Goal: Information Seeking & Learning: Learn about a topic

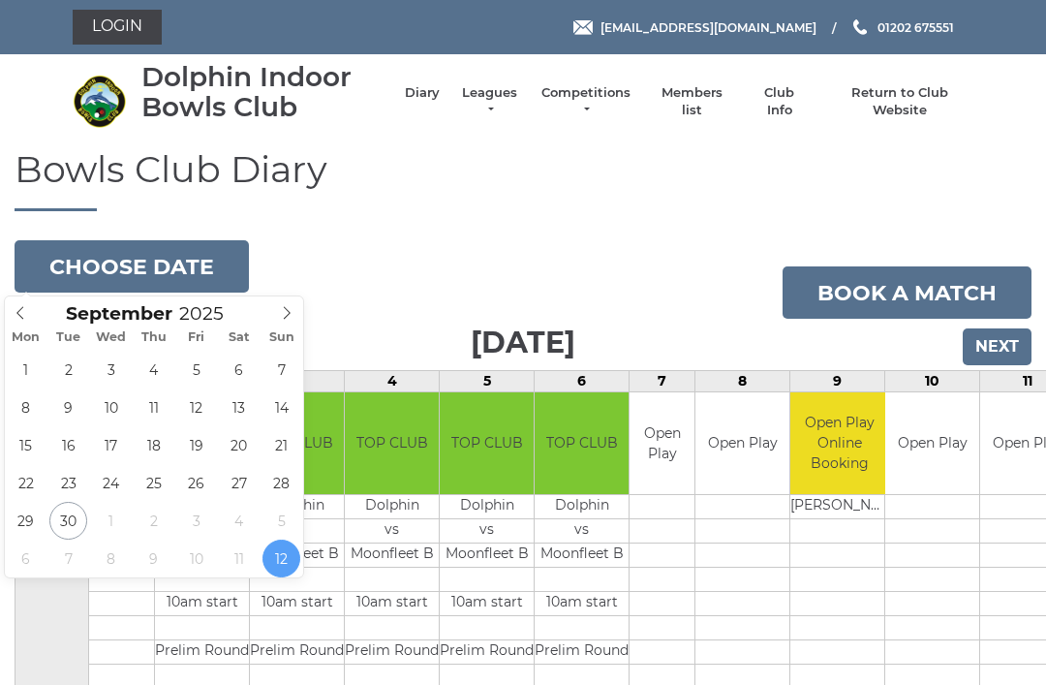
scroll to position [24, 0]
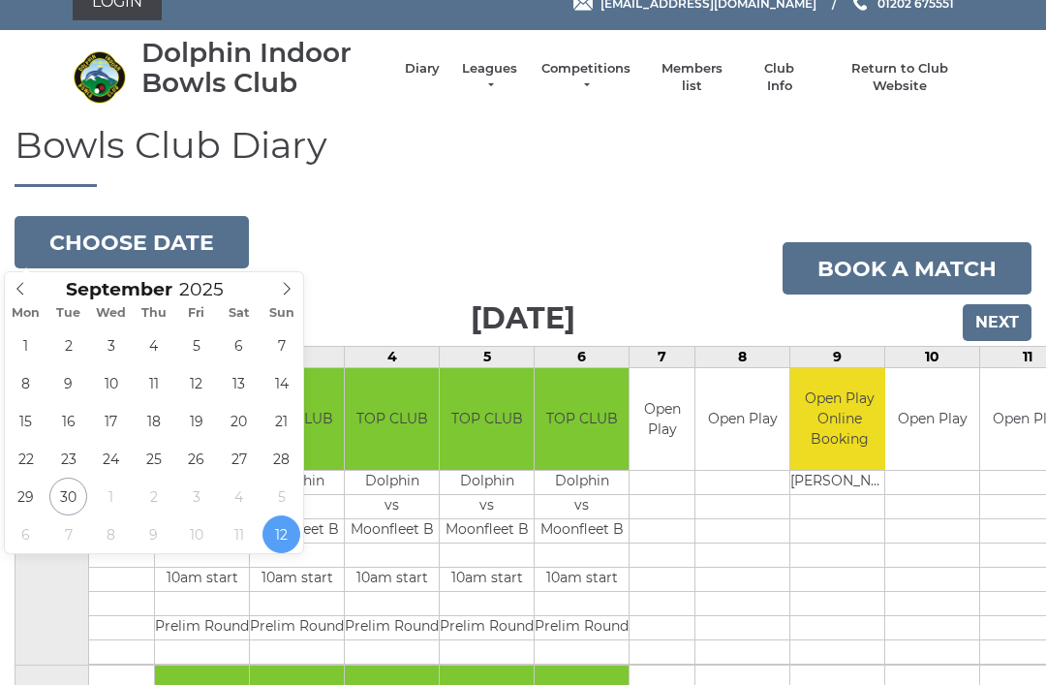
type input "2025-09-30"
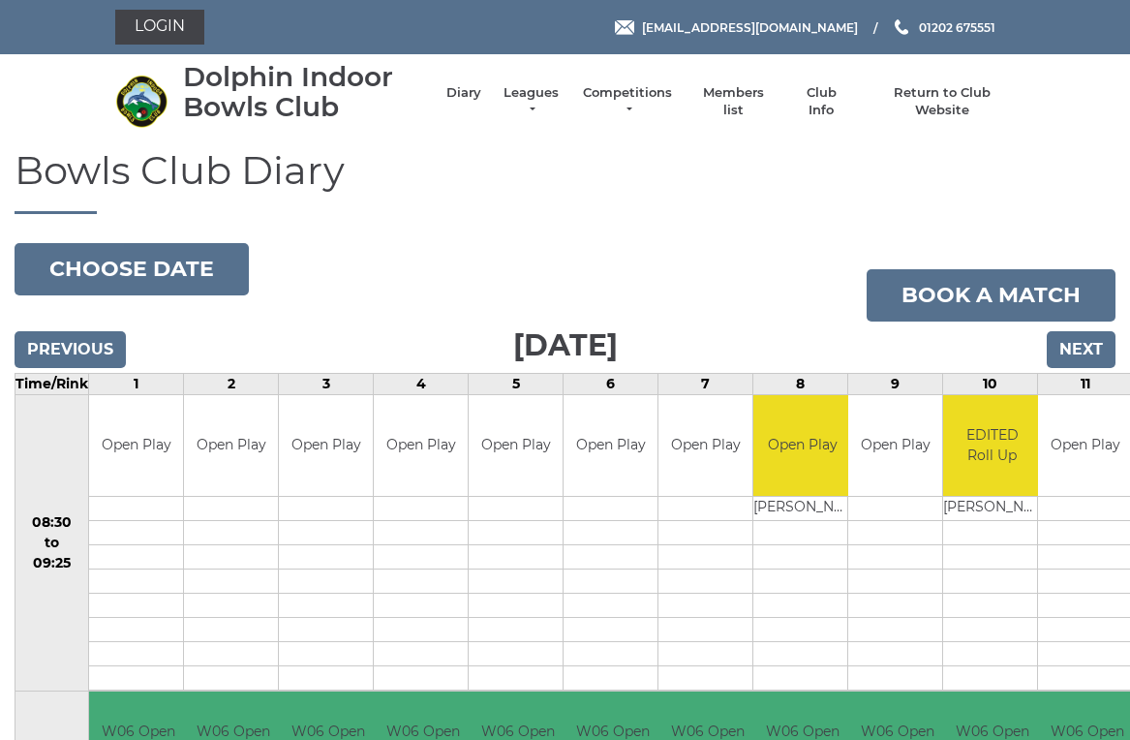
click at [548, 92] on li "Leagues Club leagues - Winter 2025/2026 Club leagues - Summer 2025 Club leagues…" at bounding box center [521, 102] width 80 height 54
click at [551, 101] on link "Leagues" at bounding box center [531, 101] width 61 height 35
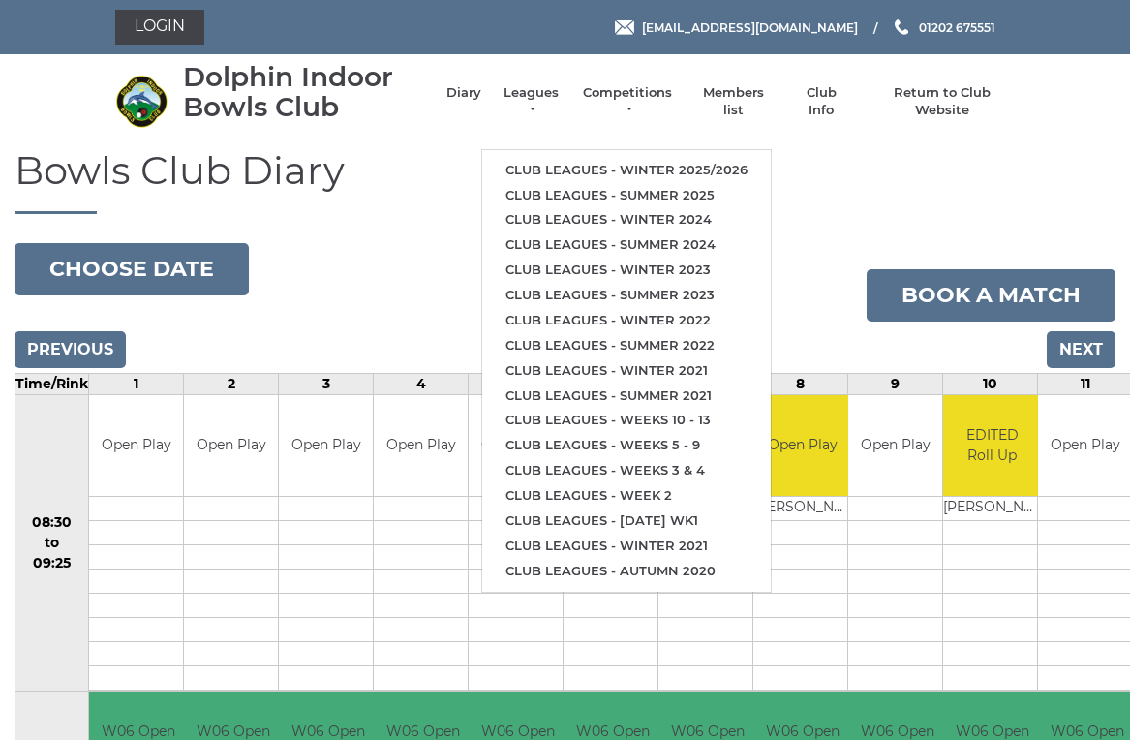
click at [696, 160] on link "Club leagues - Winter 2025/2026" at bounding box center [626, 170] width 289 height 25
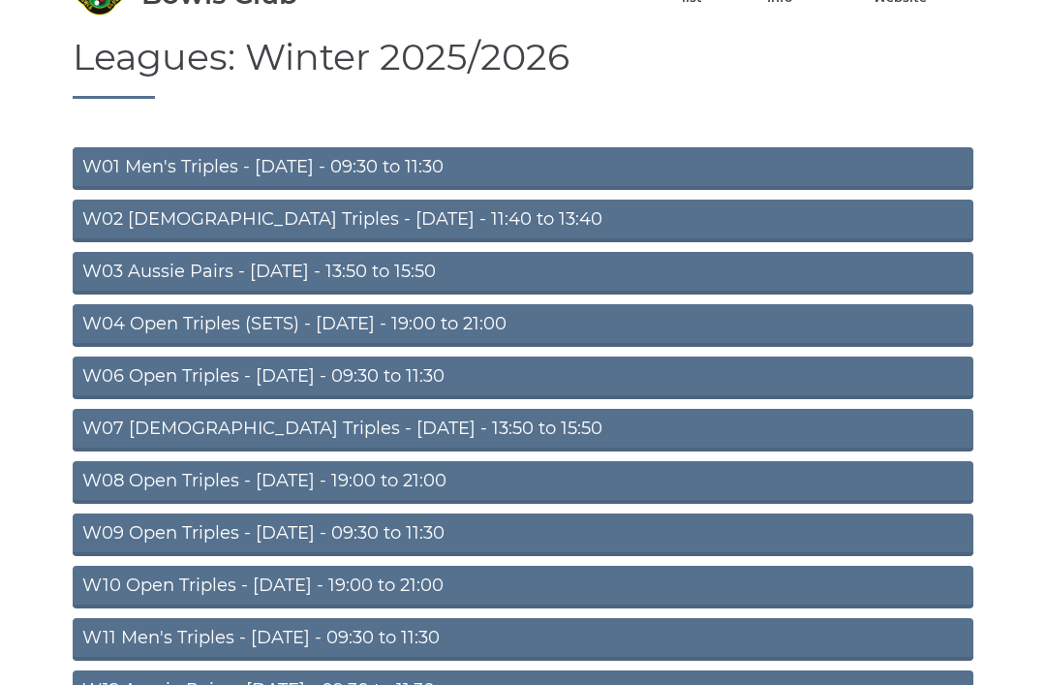
scroll to position [118, 0]
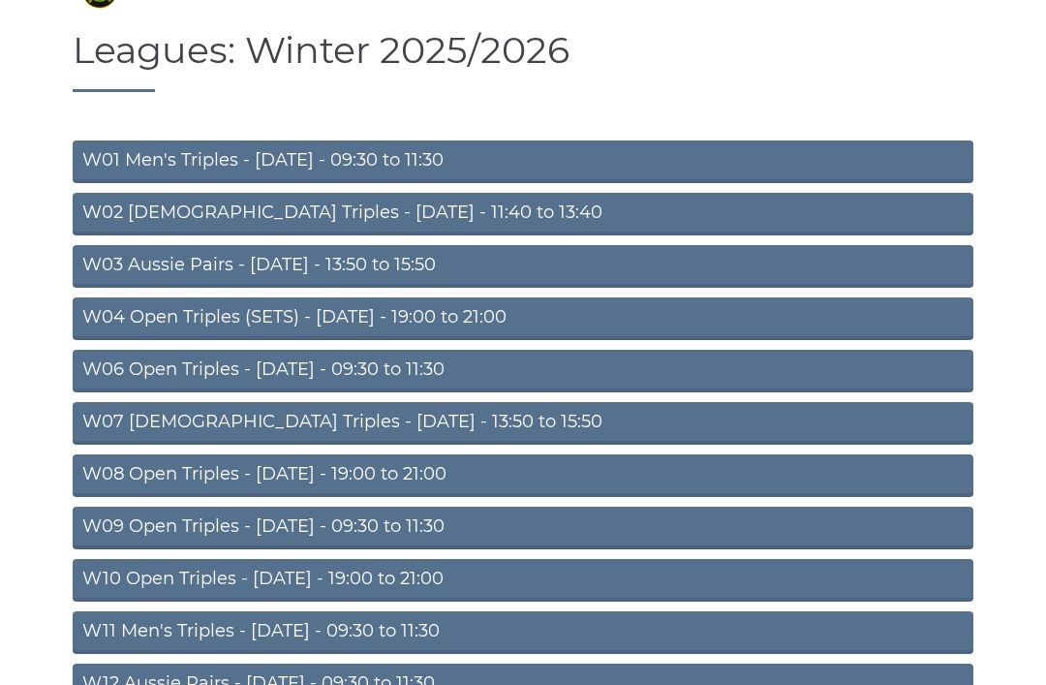
click at [436, 414] on link "W07 Ladies Triples - Tuesday - 13:50 to 15:50" at bounding box center [523, 424] width 901 height 43
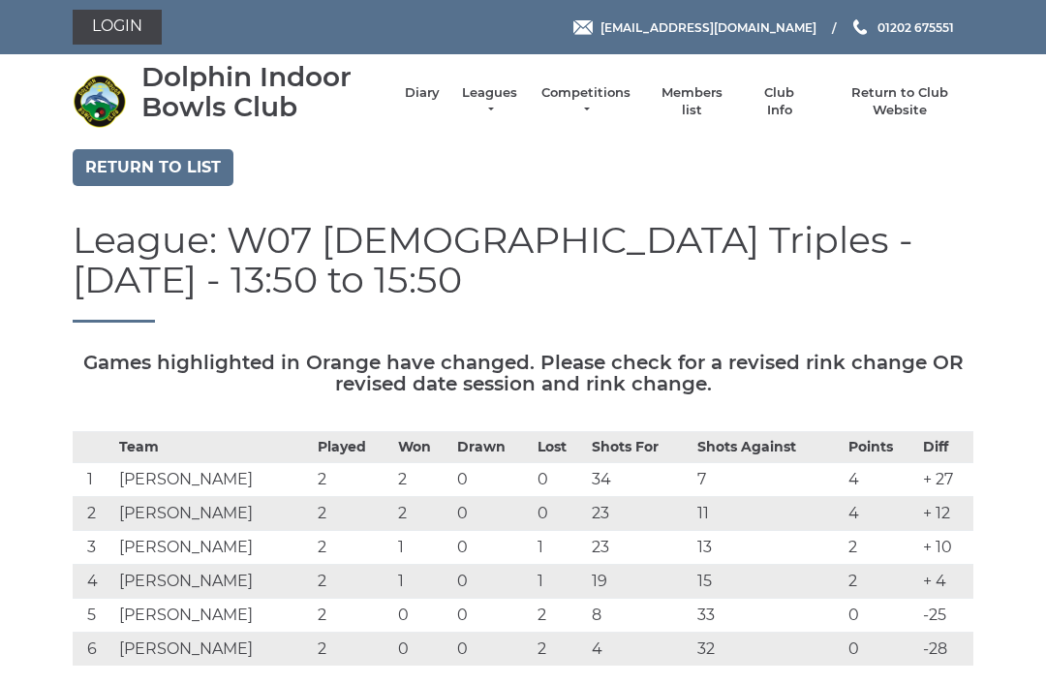
click at [433, 99] on link "Diary" at bounding box center [422, 92] width 35 height 17
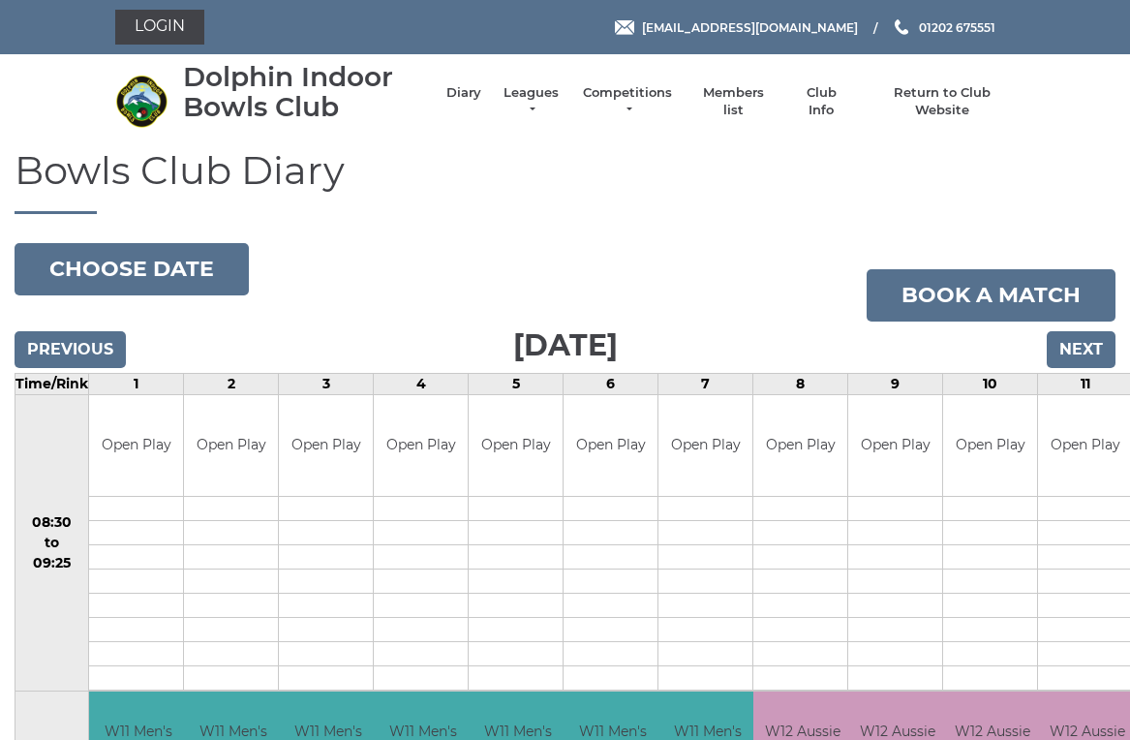
click at [1099, 343] on input "Next" at bounding box center [1081, 349] width 69 height 37
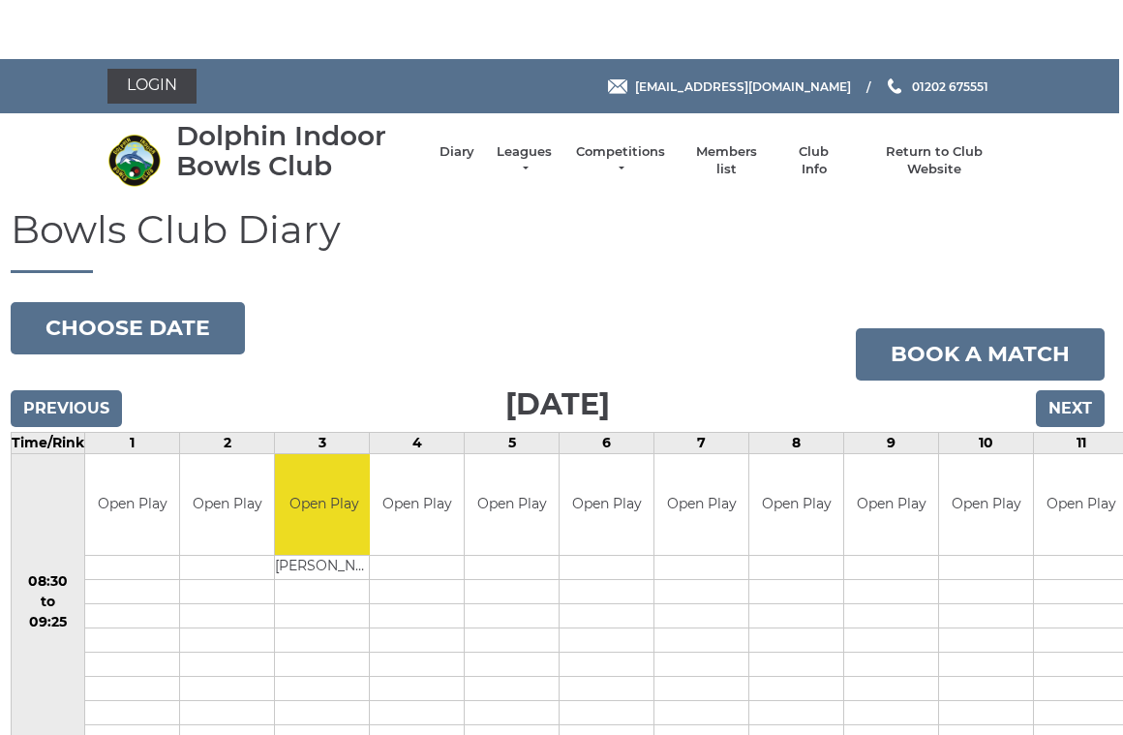
scroll to position [0, 5]
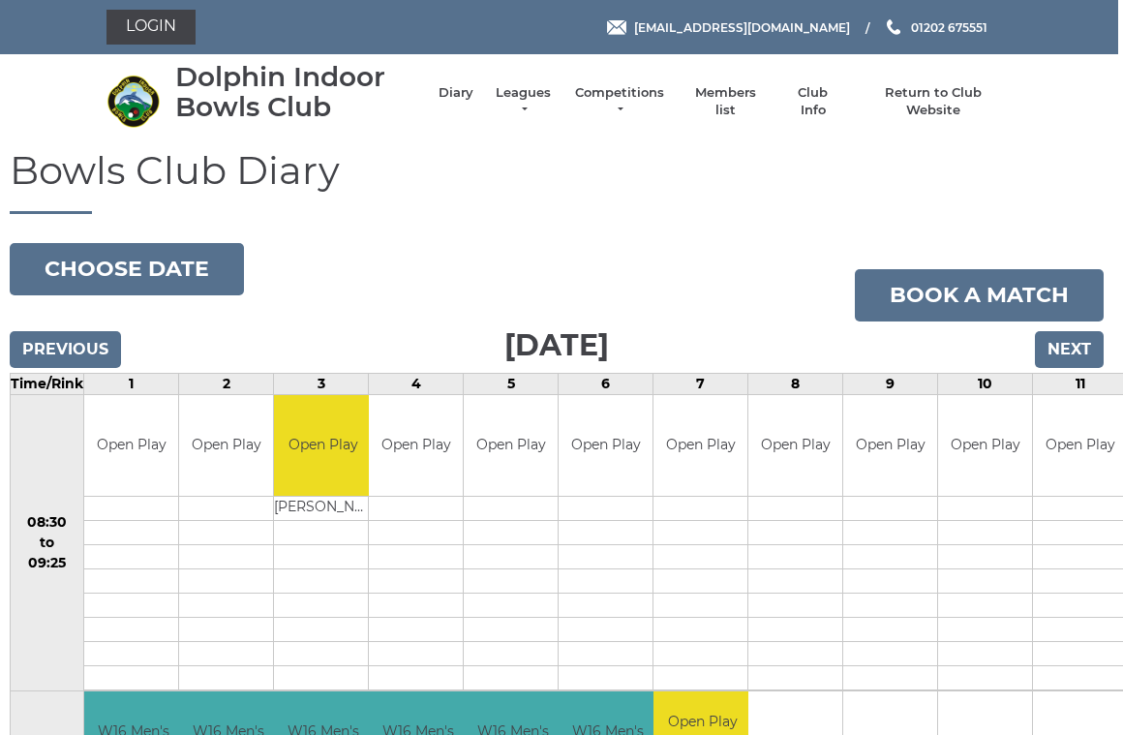
click at [1075, 340] on input "Next" at bounding box center [1069, 349] width 69 height 37
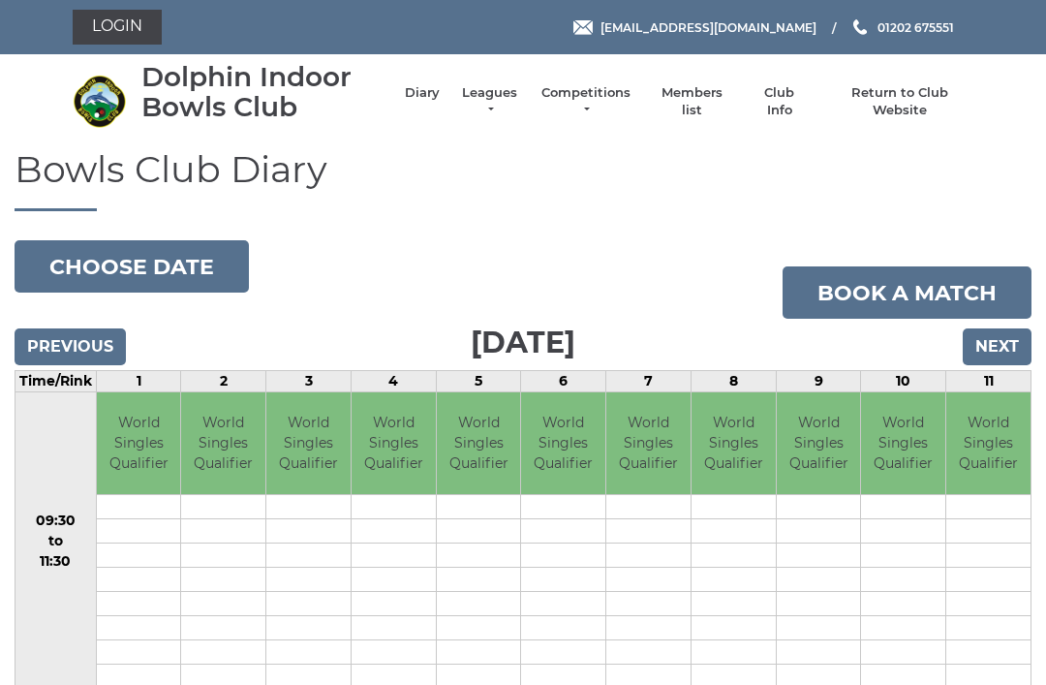
click at [162, 257] on button "Choose date" at bounding box center [132, 266] width 234 height 52
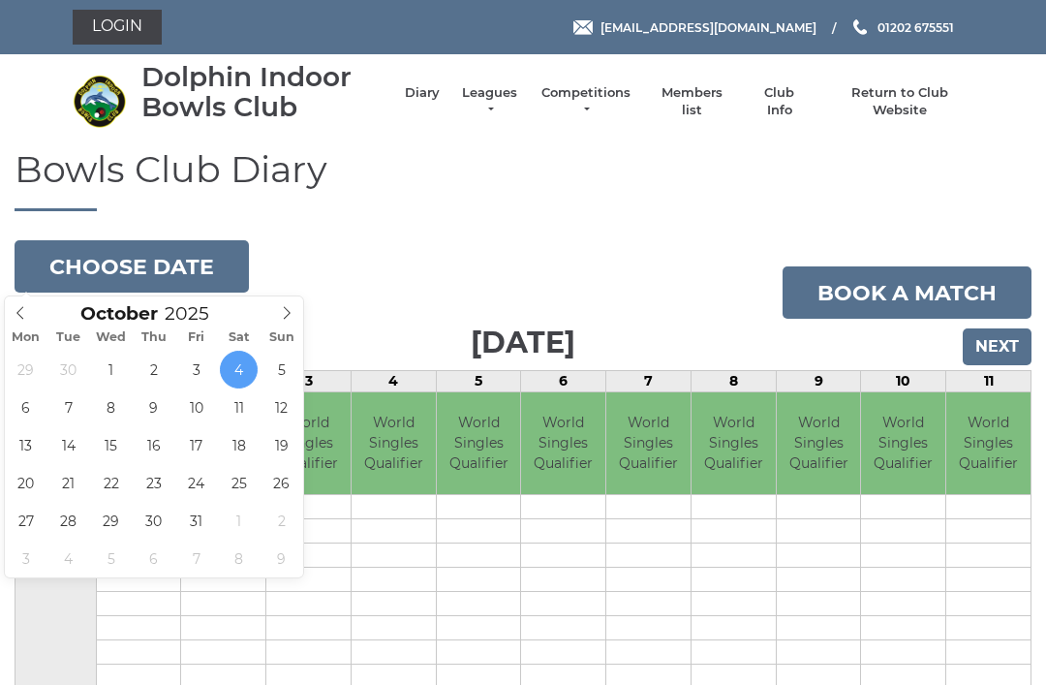
type input "[DATE]"
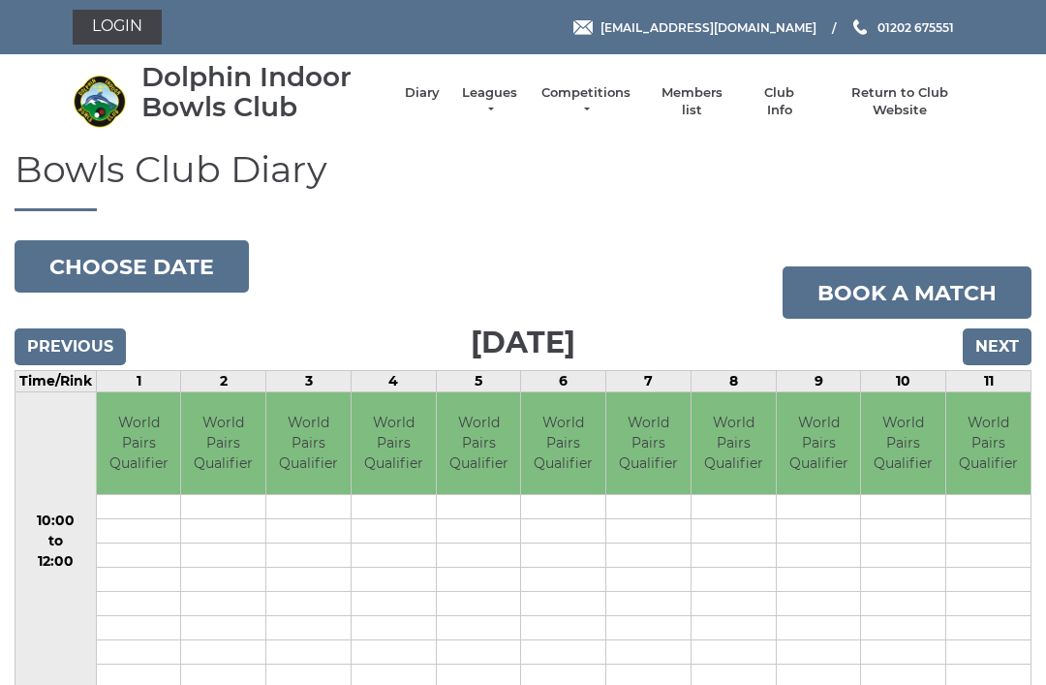
click at [501, 107] on link "Leagues" at bounding box center [489, 101] width 61 height 35
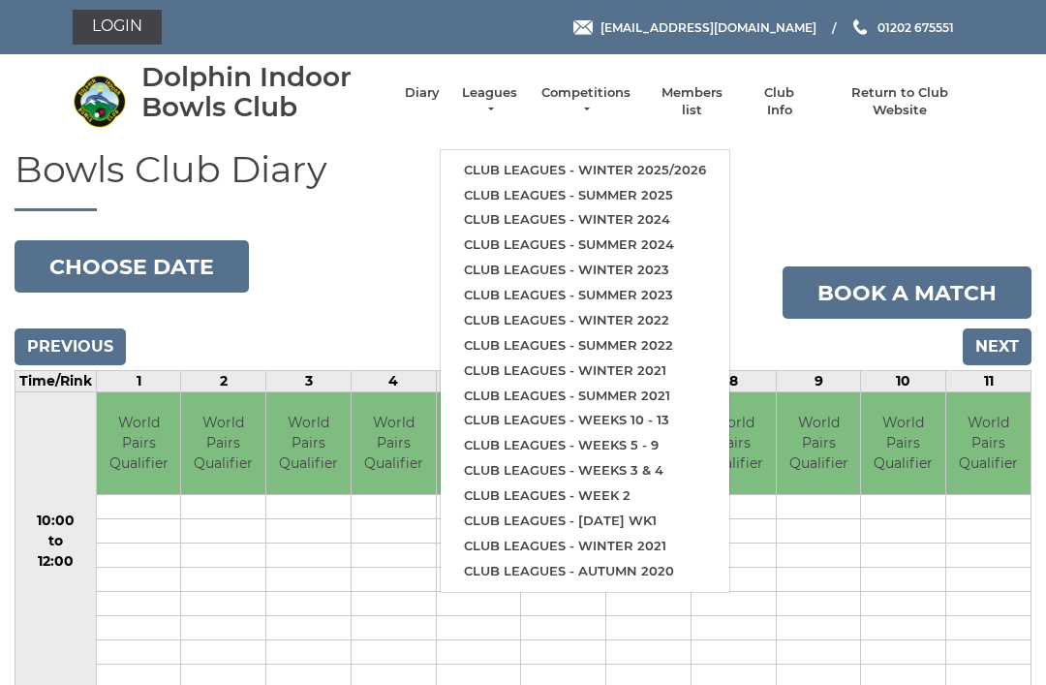
click at [626, 161] on link "Club leagues - Winter 2025/2026" at bounding box center [585, 170] width 289 height 25
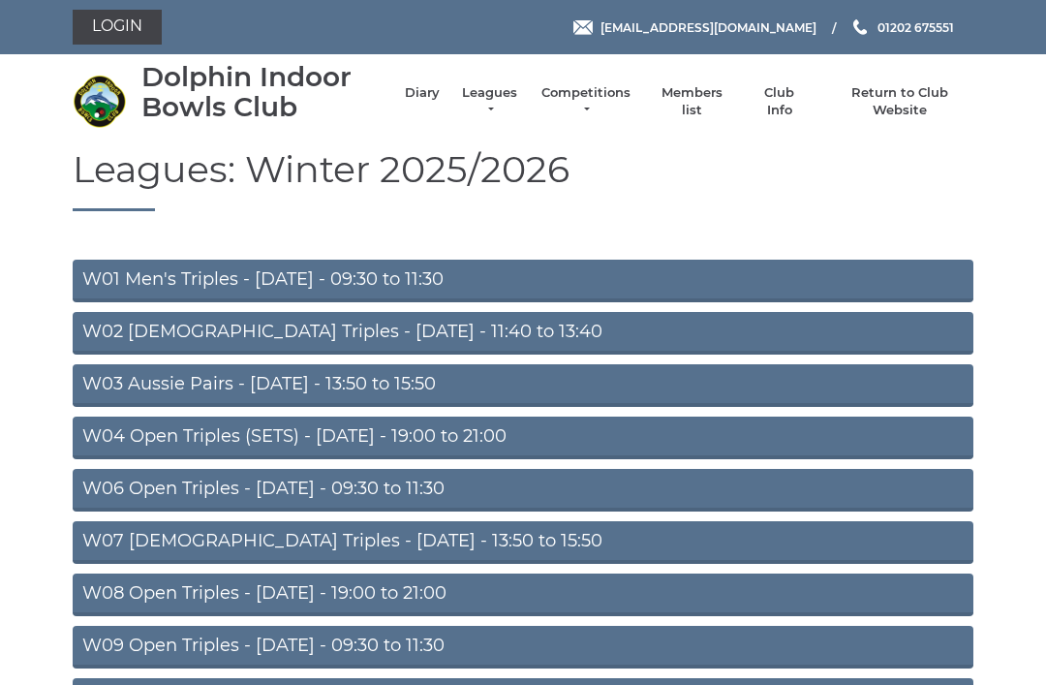
click at [393, 483] on link "W06 Open Triples - [DATE] - 09:30 to 11:30" at bounding box center [523, 490] width 901 height 43
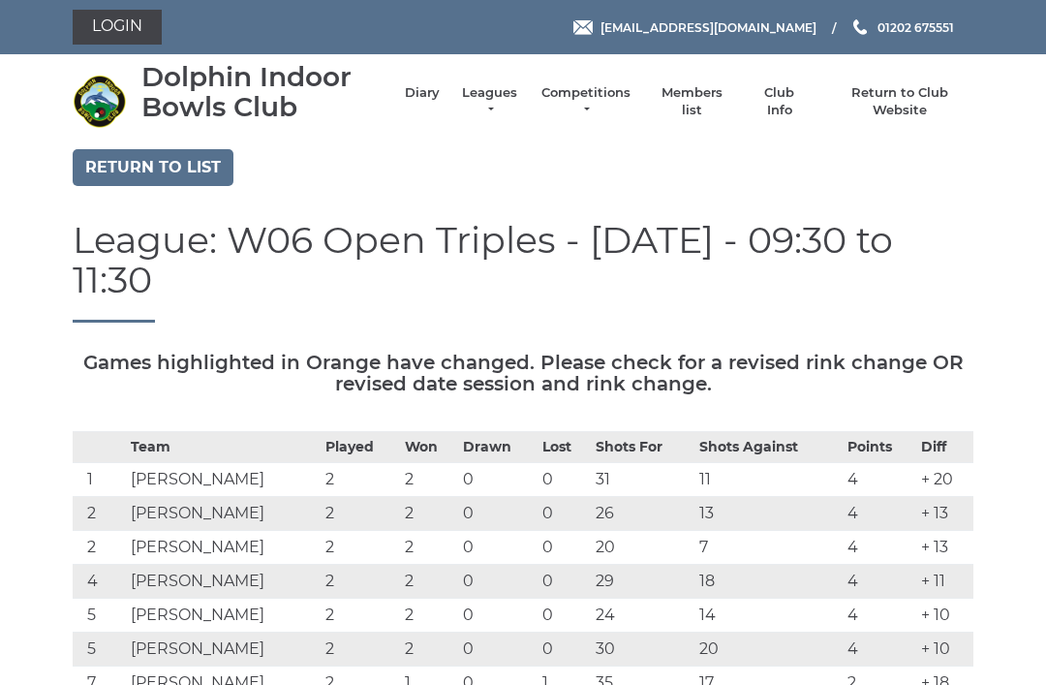
click at [435, 102] on link "Diary" at bounding box center [422, 92] width 35 height 17
